Goal: Transaction & Acquisition: Purchase product/service

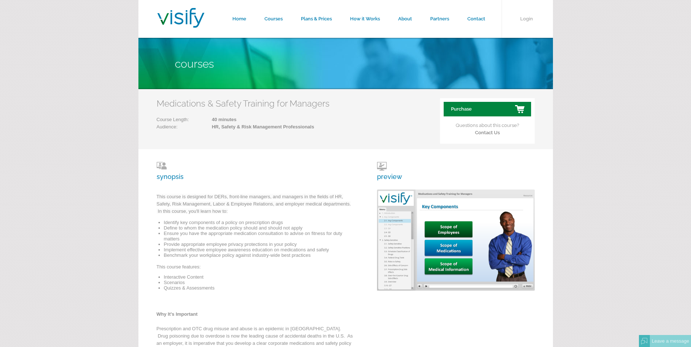
click at [465, 110] on link "Purchase" at bounding box center [487, 109] width 87 height 15
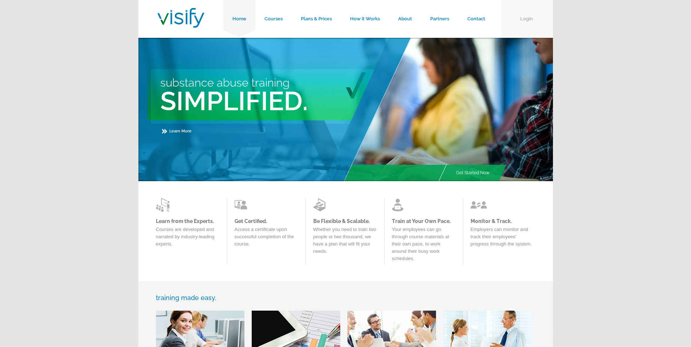
drag, startPoint x: 0, startPoint y: 0, endPoint x: 527, endPoint y: 17, distance: 527.3
click at [527, 17] on link "Login" at bounding box center [527, 19] width 51 height 38
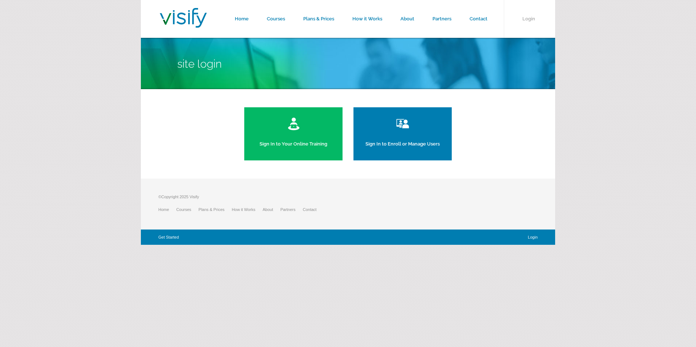
click at [401, 142] on link "Sign In to Enroll or Manage Users" at bounding box center [403, 133] width 98 height 53
